Goal: Check status: Check status

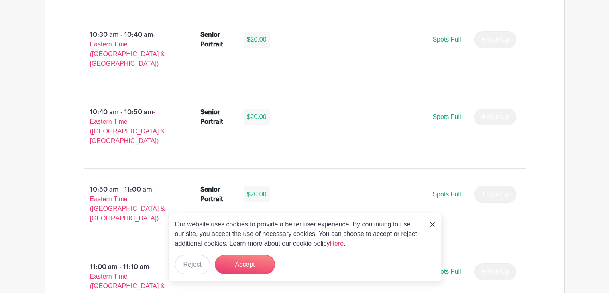
scroll to position [1084, 0]
click at [427, 225] on div "Our website uses cookies to provide a better user experience. By continuing to …" at bounding box center [304, 247] width 273 height 68
click at [432, 224] on img at bounding box center [432, 224] width 5 height 5
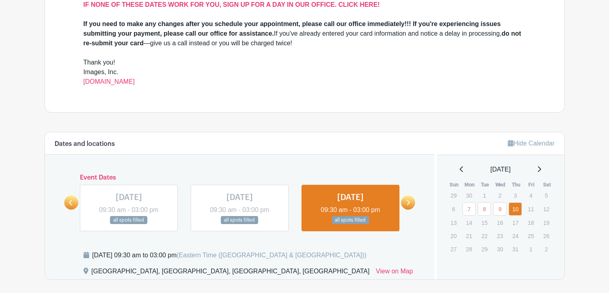
scroll to position [301, 0]
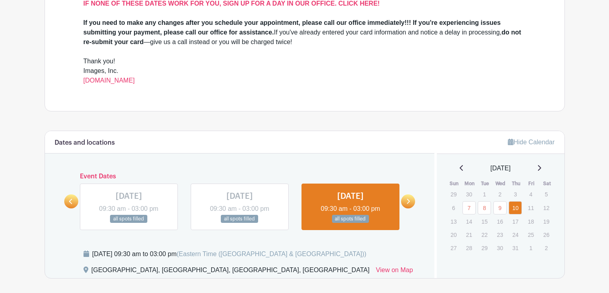
click at [406, 199] on icon at bounding box center [408, 202] width 4 height 6
click at [409, 201] on icon at bounding box center [408, 201] width 3 height 5
click at [414, 199] on link at bounding box center [408, 202] width 14 height 14
click at [66, 200] on link at bounding box center [71, 202] width 14 height 14
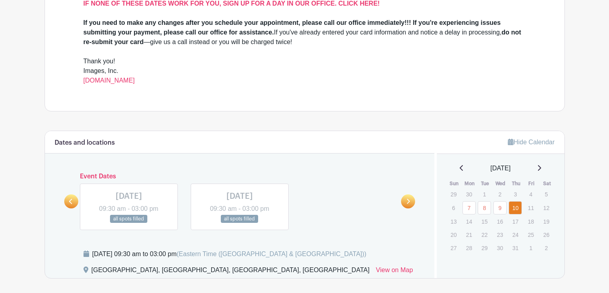
click at [408, 201] on icon at bounding box center [408, 201] width 3 height 5
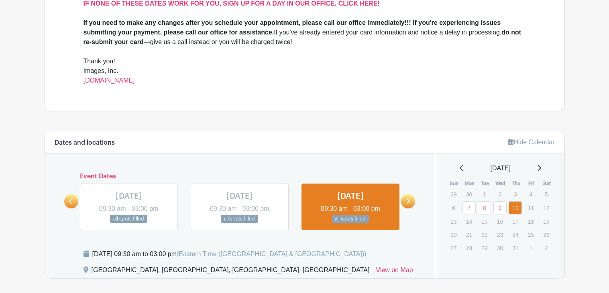
click at [408, 201] on icon at bounding box center [408, 201] width 3 height 5
click at [539, 169] on icon at bounding box center [539, 168] width 3 height 6
click at [541, 169] on icon at bounding box center [539, 168] width 3 height 6
click at [541, 169] on icon at bounding box center [539, 168] width 4 height 6
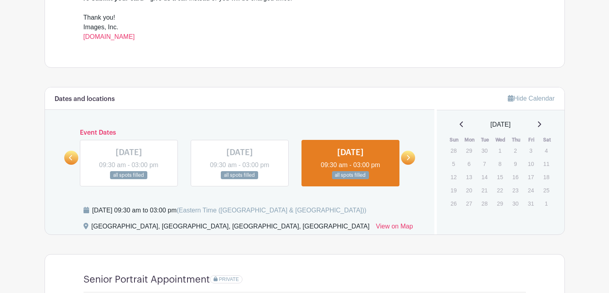
click at [410, 158] on link at bounding box center [408, 158] width 14 height 14
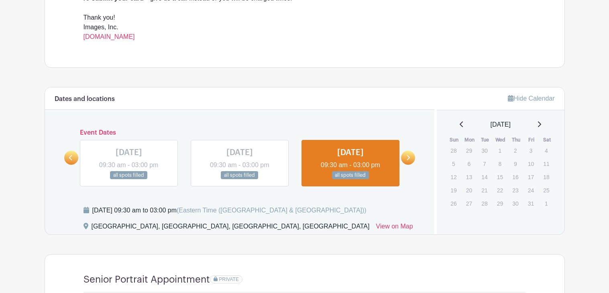
click at [410, 158] on link at bounding box center [408, 158] width 14 height 14
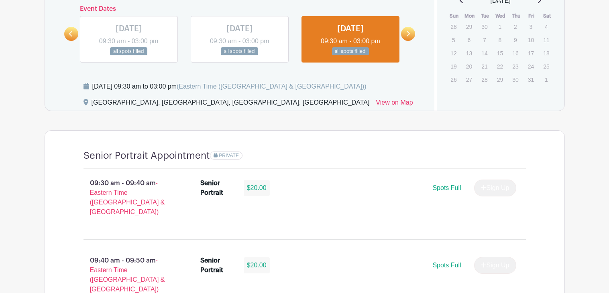
scroll to position [468, 0]
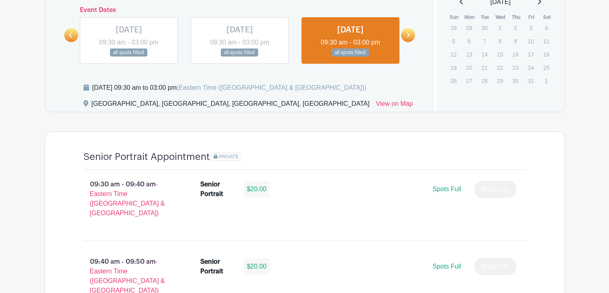
click at [478, 73] on p "21" at bounding box center [484, 67] width 13 height 12
click at [484, 52] on p "14" at bounding box center [484, 54] width 13 height 12
